Goal: Transaction & Acquisition: Purchase product/service

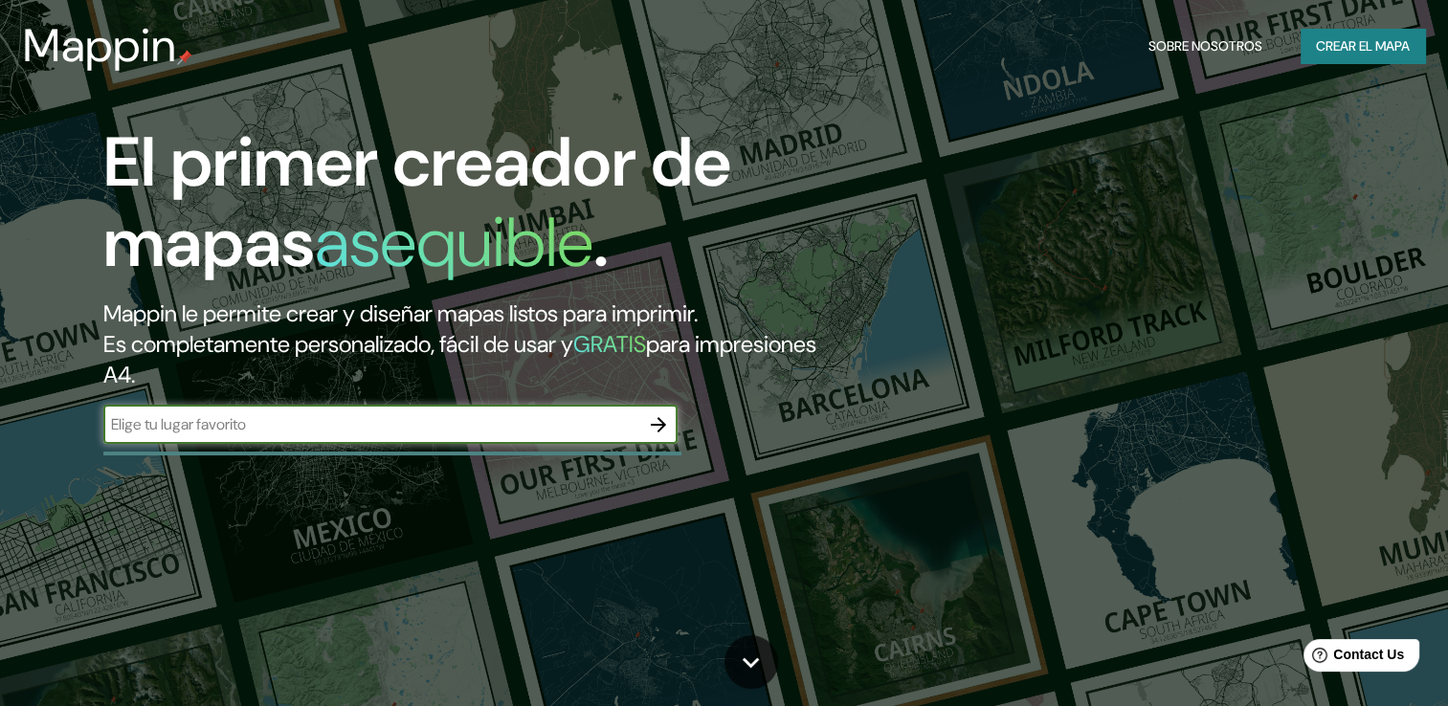
click at [584, 434] on input "text" at bounding box center [371, 425] width 536 height 22
type input "[GEOGRAPHIC_DATA] capital"
click at [660, 419] on icon "button" at bounding box center [658, 424] width 15 height 15
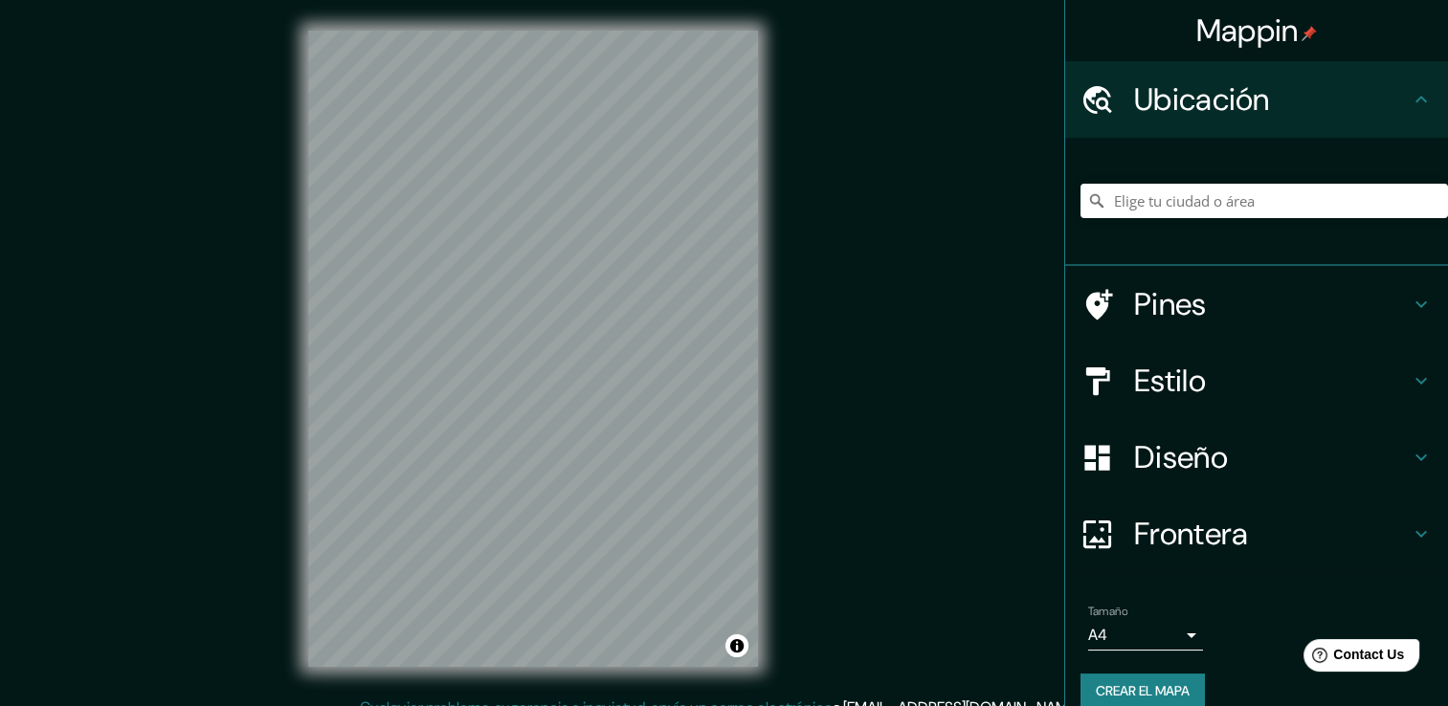
click at [262, 389] on div "Mappin Ubicación Pines Estilo Diseño Frontera Elige un borde. Sugerencia : pued…" at bounding box center [724, 363] width 1448 height 727
click at [300, 473] on div "© Mapbox © OpenStreetMap Improve this map" at bounding box center [533, 348] width 511 height 697
click at [1160, 205] on input "Elige tu ciudad o área" at bounding box center [1265, 201] width 368 height 34
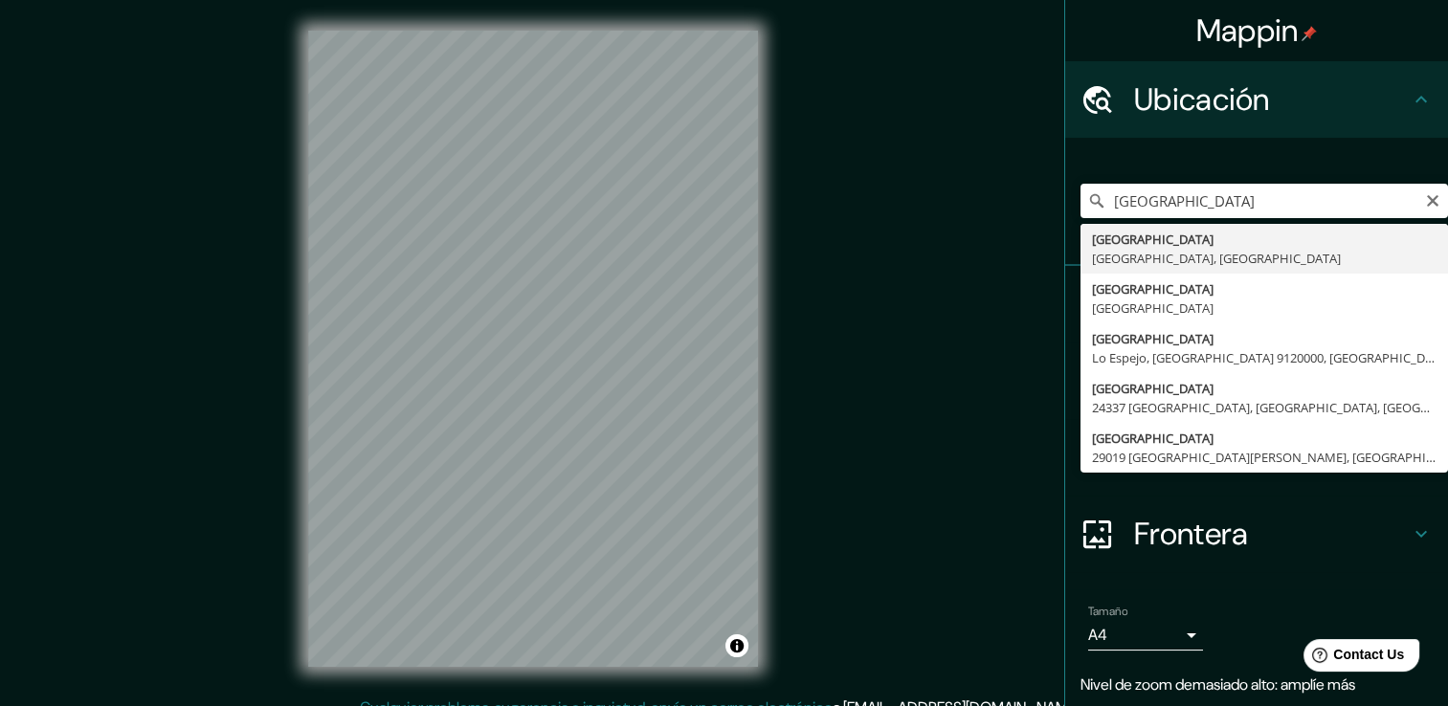
type input "[GEOGRAPHIC_DATA], [GEOGRAPHIC_DATA], [GEOGRAPHIC_DATA]"
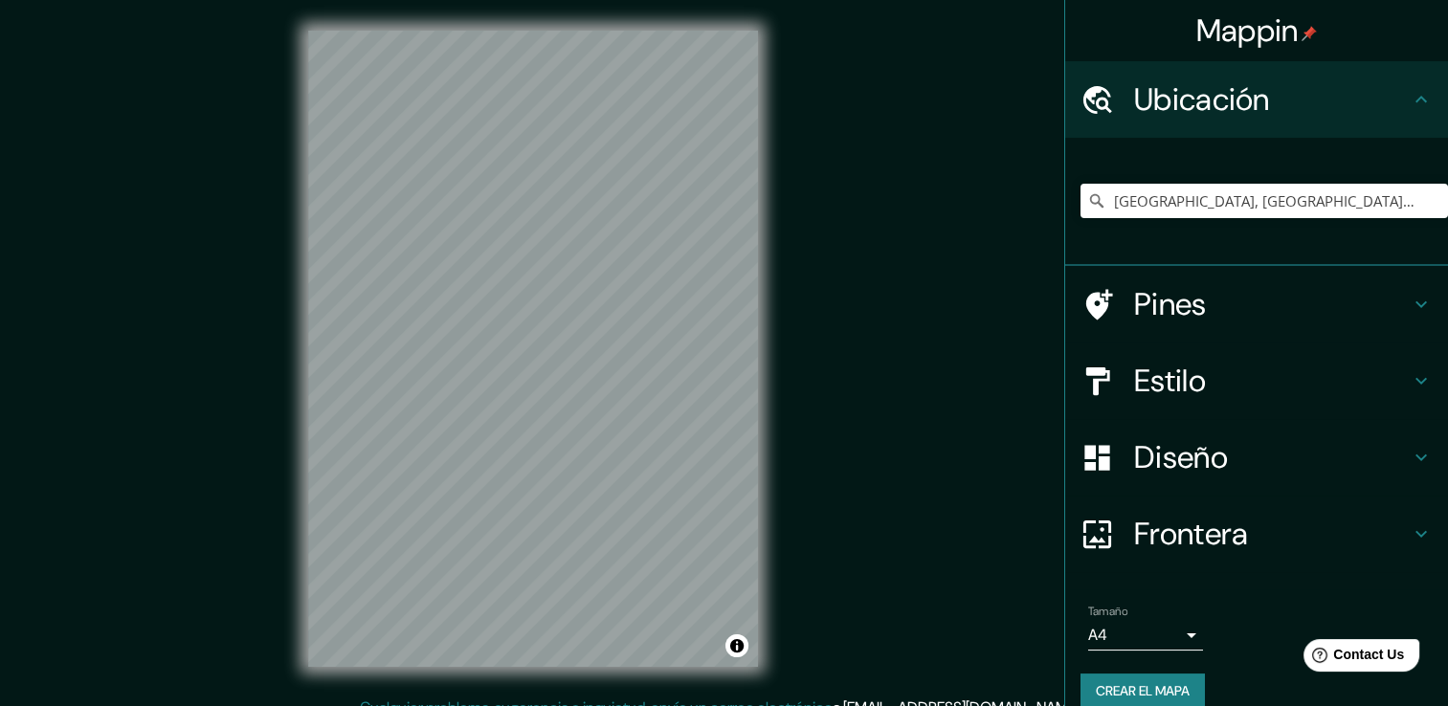
click at [813, 218] on div "Mappin Ubicación [GEOGRAPHIC_DATA], [GEOGRAPHIC_DATA], [GEOGRAPHIC_DATA] [GEOGR…" at bounding box center [724, 363] width 1448 height 727
click at [1185, 378] on h4 "Estilo" at bounding box center [1272, 381] width 276 height 38
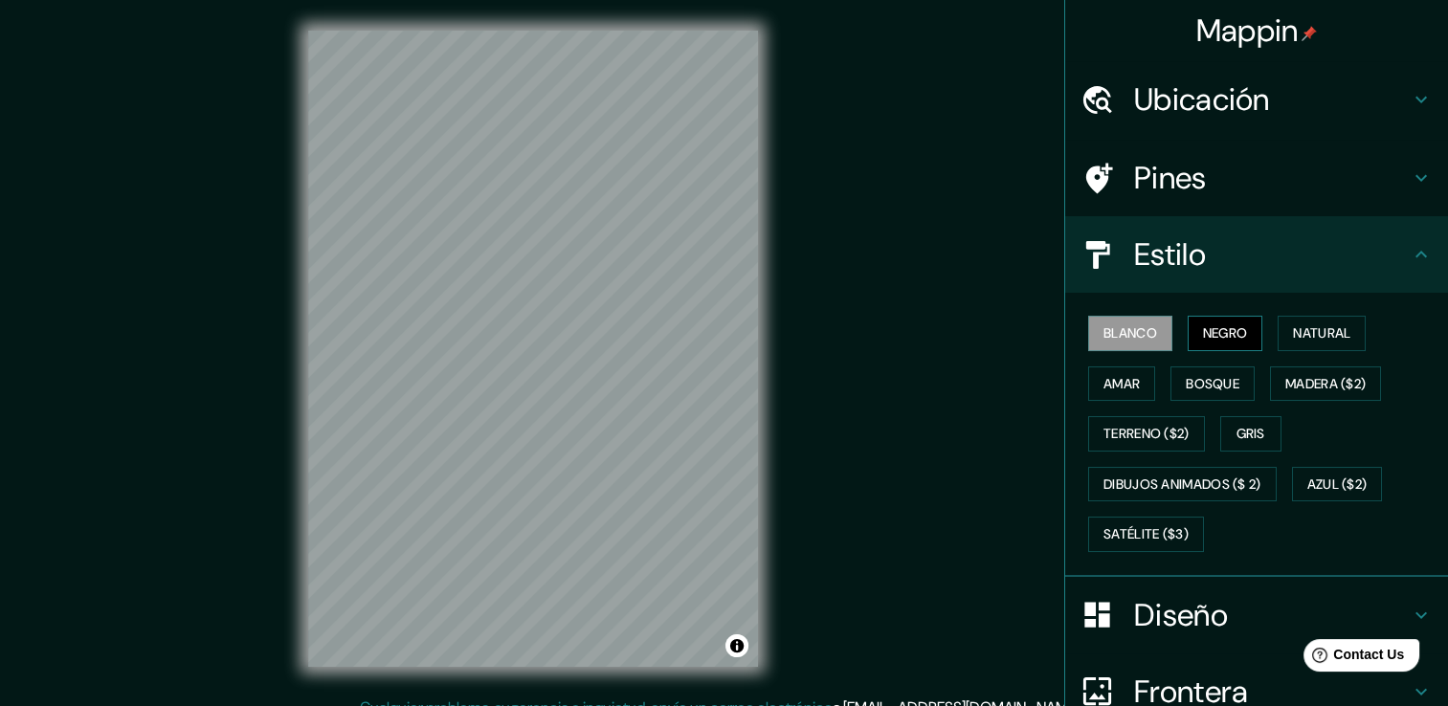
click at [1233, 335] on font "Negro" at bounding box center [1225, 334] width 45 height 24
click at [1126, 395] on button "Amar" at bounding box center [1121, 384] width 67 height 35
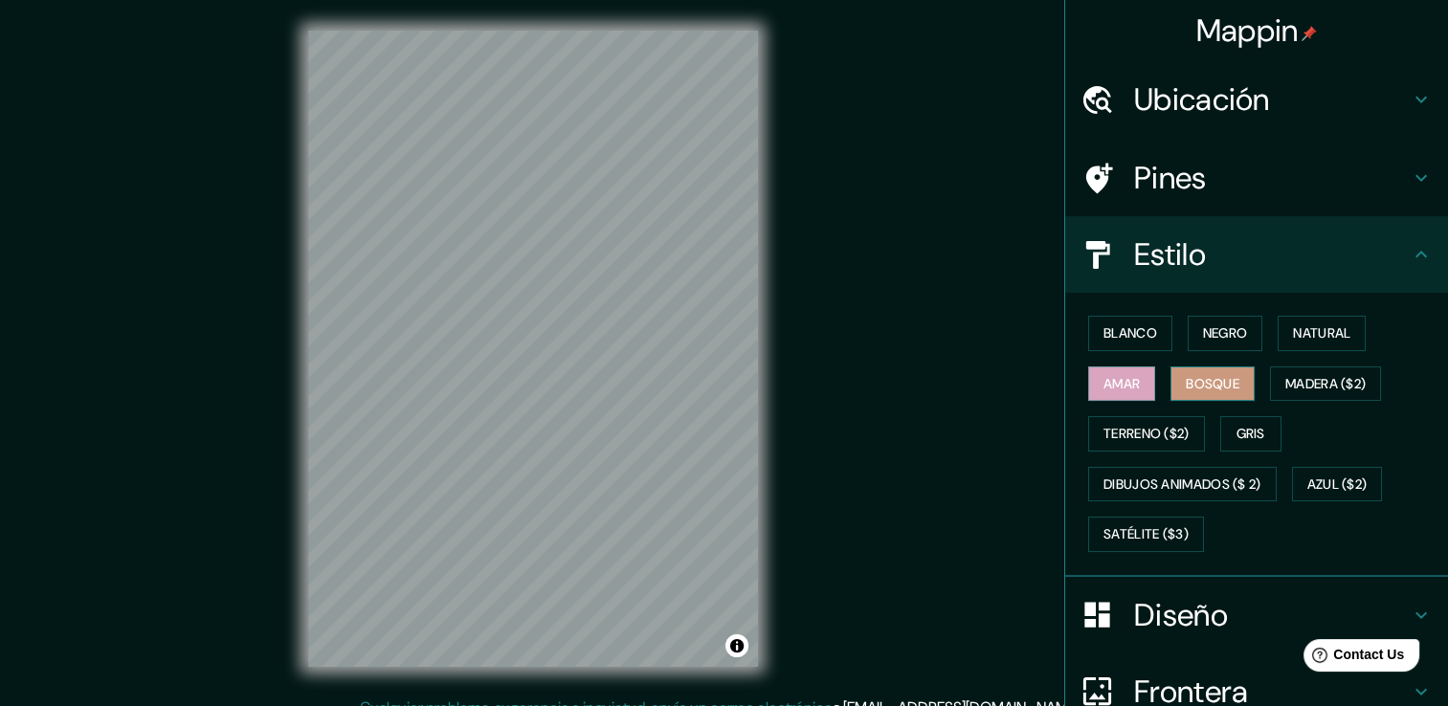
click at [1186, 391] on font "Bosque" at bounding box center [1213, 384] width 54 height 24
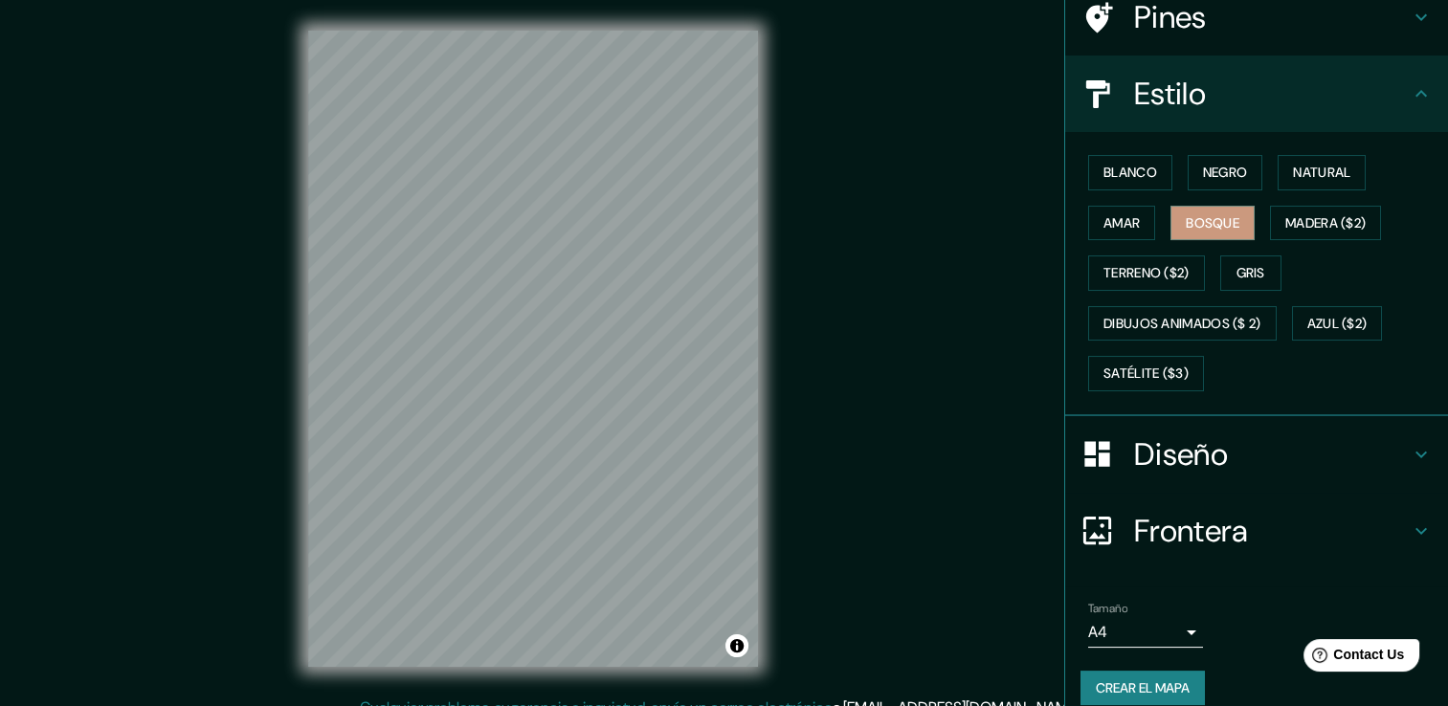
scroll to position [179, 0]
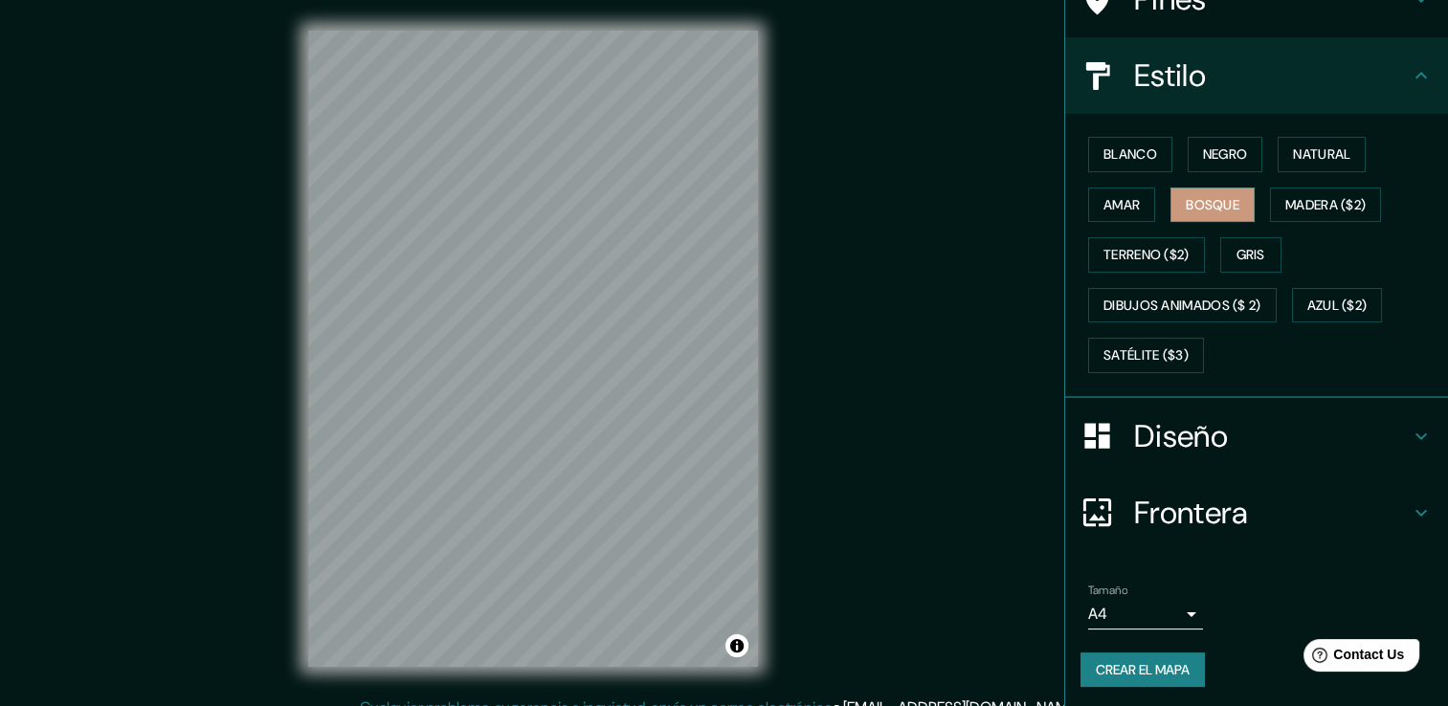
click at [1191, 441] on h4 "Diseño" at bounding box center [1272, 436] width 276 height 38
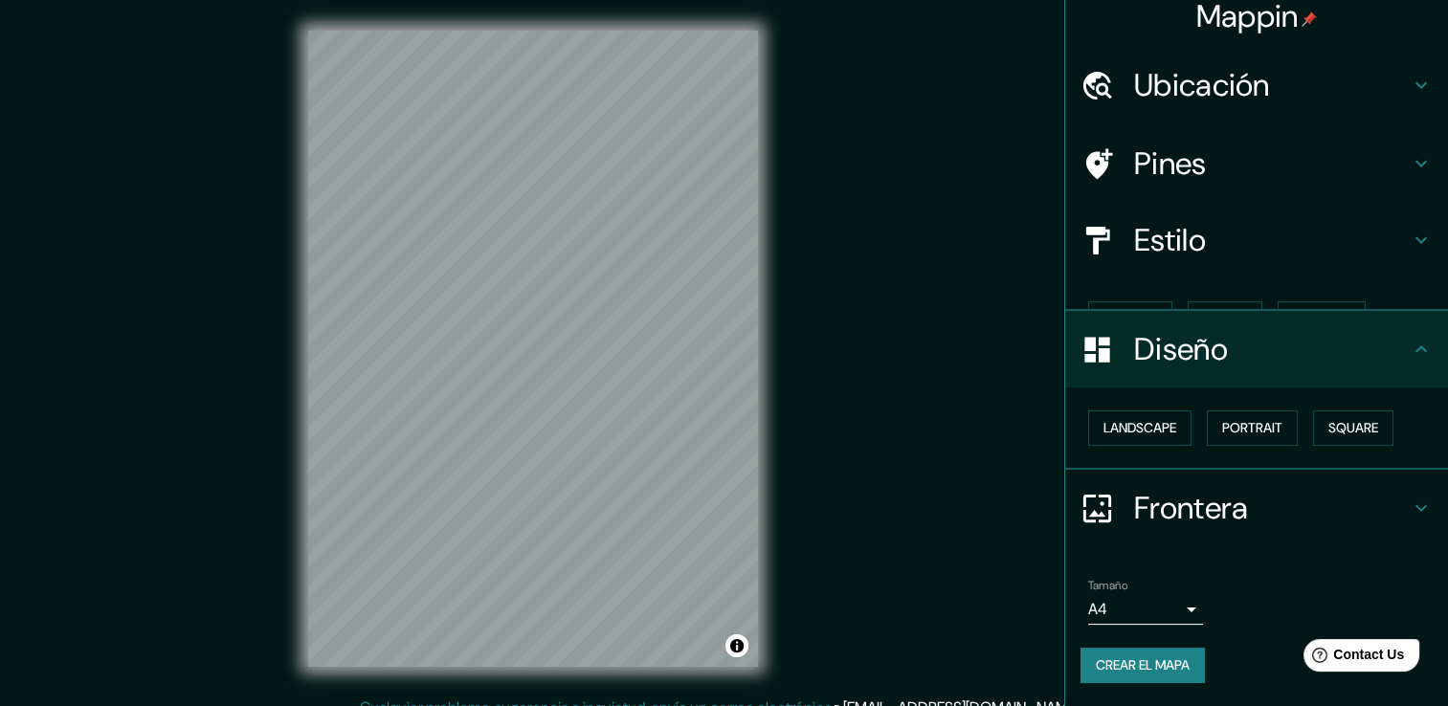
scroll to position [0, 0]
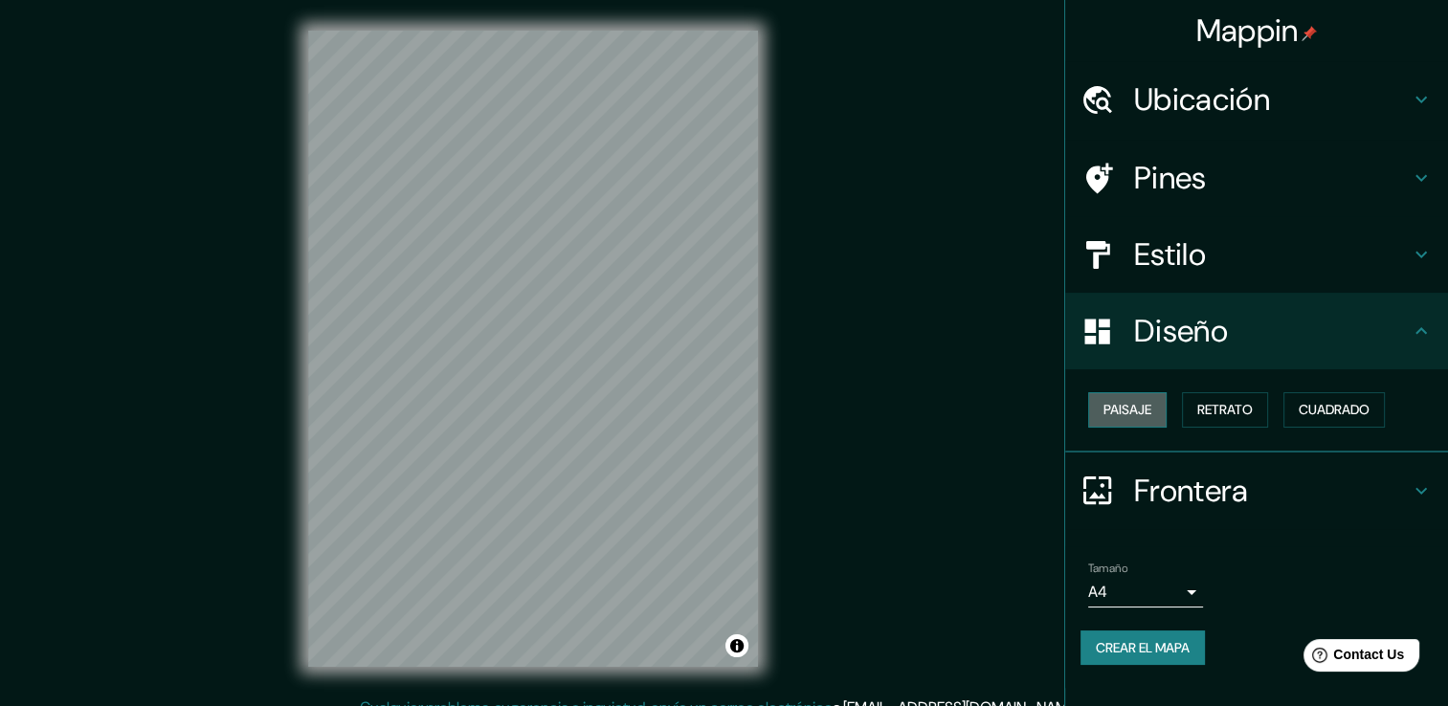
click at [1155, 415] on button "Paisaje" at bounding box center [1127, 409] width 78 height 35
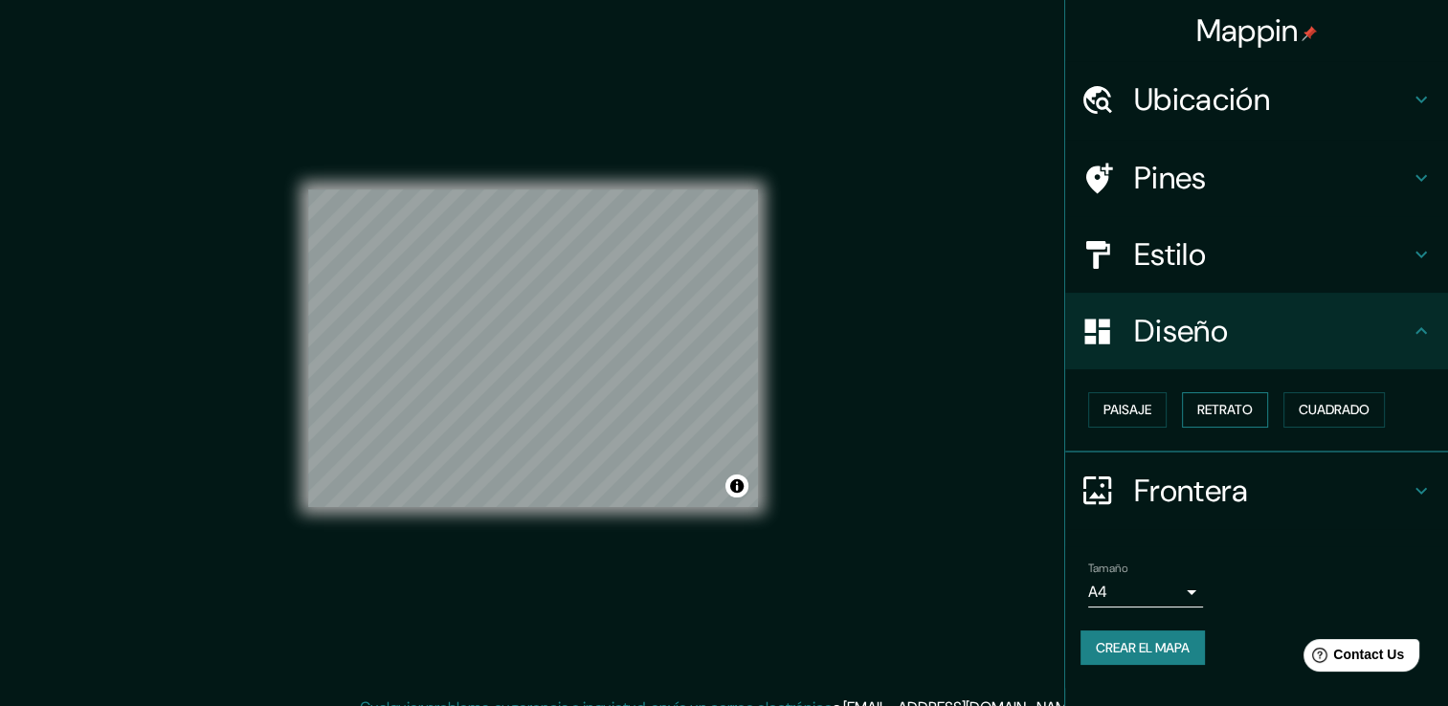
click at [1234, 408] on font "Retrato" at bounding box center [1225, 410] width 56 height 24
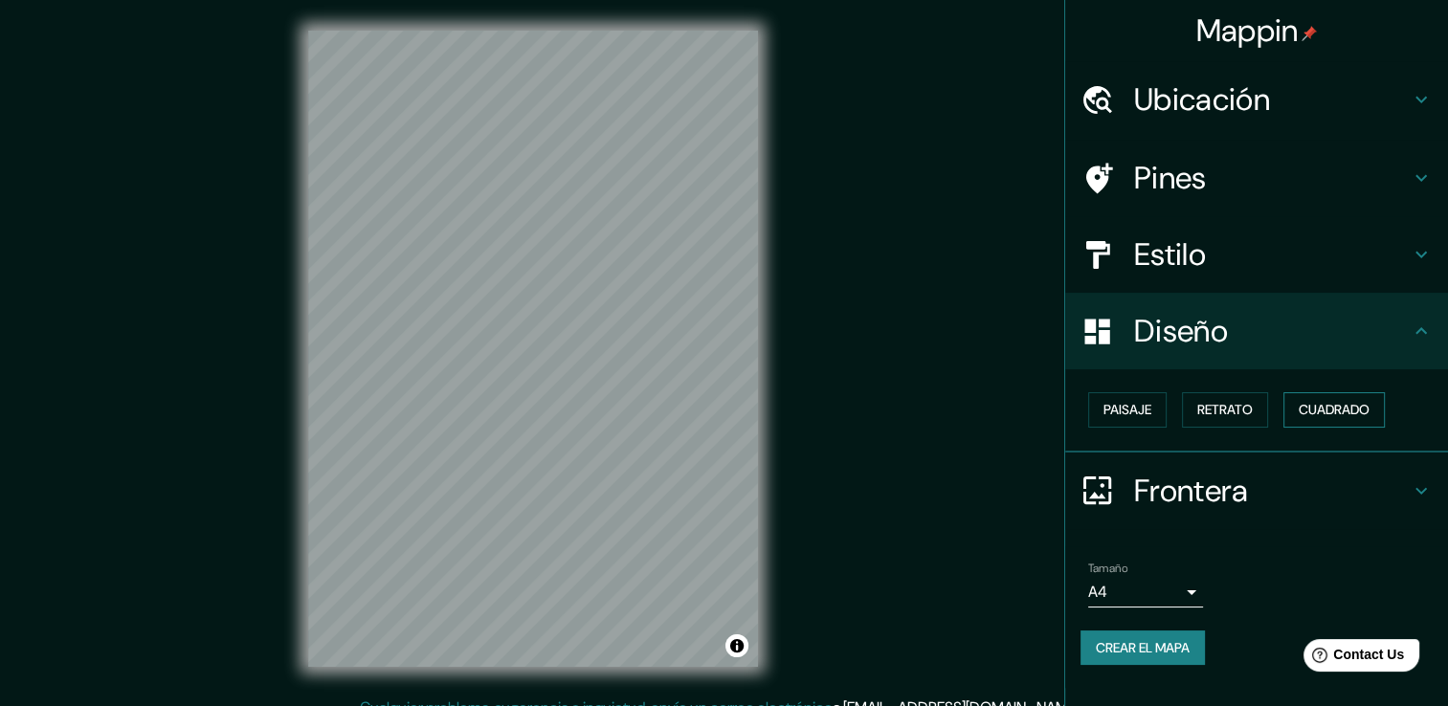
click at [1311, 412] on font "Cuadrado" at bounding box center [1334, 410] width 71 height 24
